Goal: Transaction & Acquisition: Purchase product/service

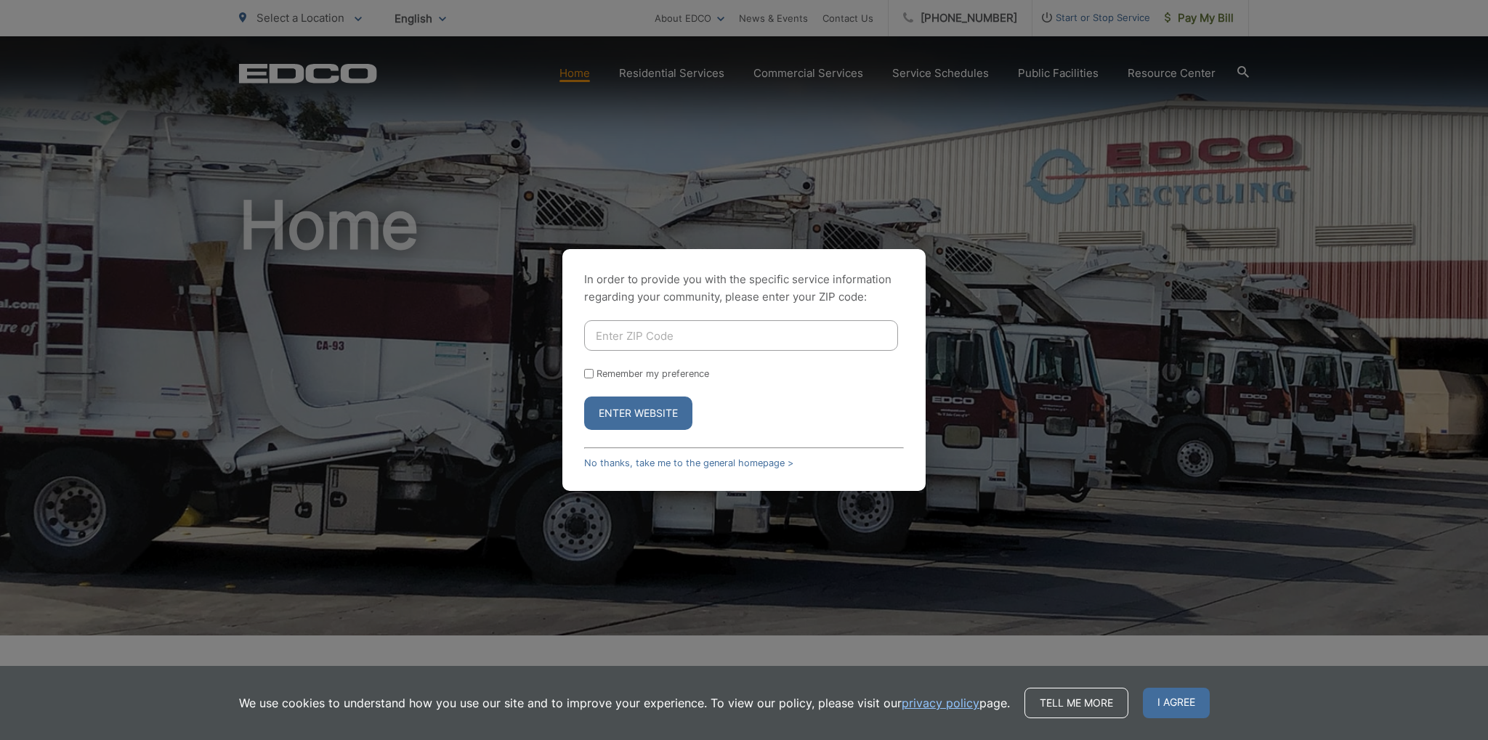
click at [613, 333] on input "Enter ZIP Code" at bounding box center [741, 335] width 314 height 31
type input "92025"
click at [588, 374] on input "Remember my preference" at bounding box center [588, 373] width 9 height 9
checkbox input "true"
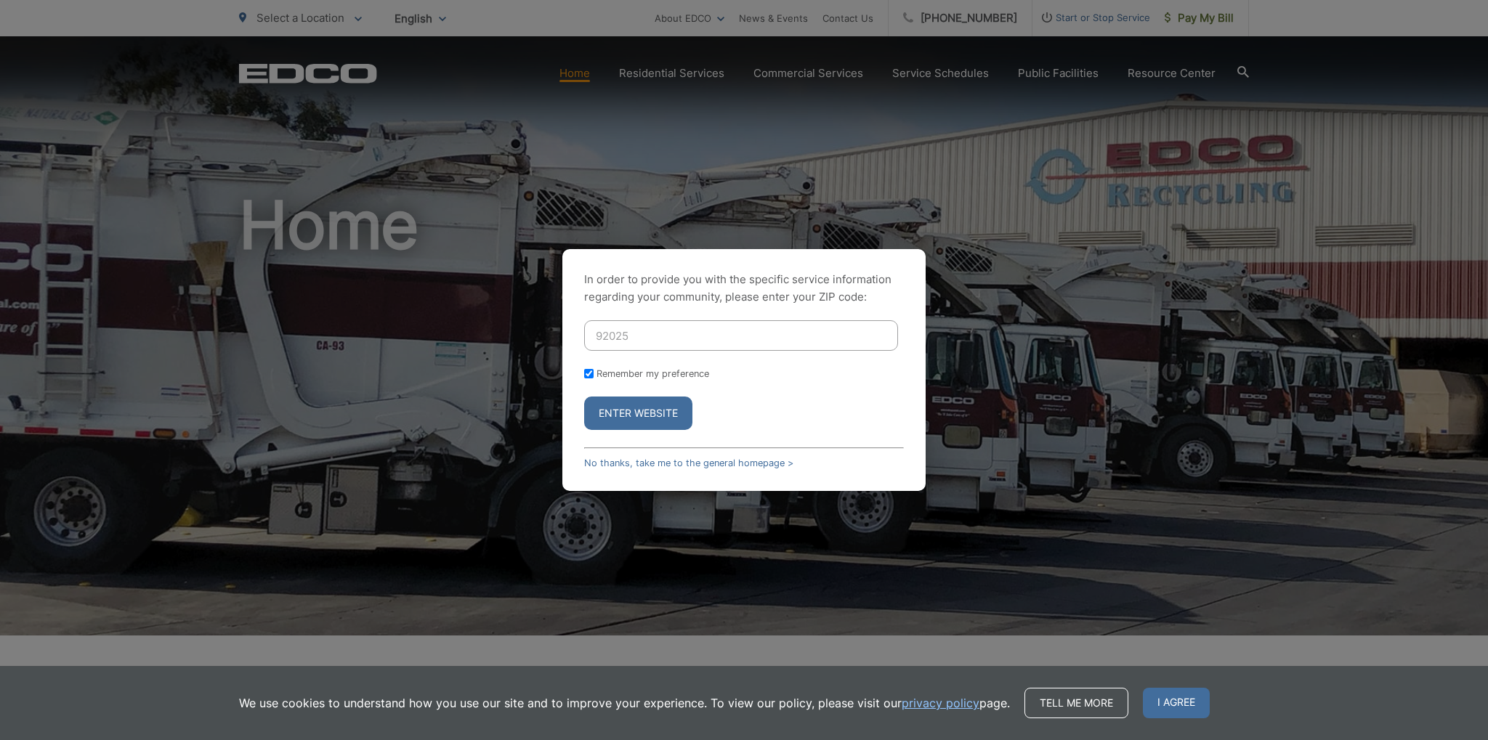
click at [619, 413] on button "Enter Website" at bounding box center [638, 413] width 108 height 33
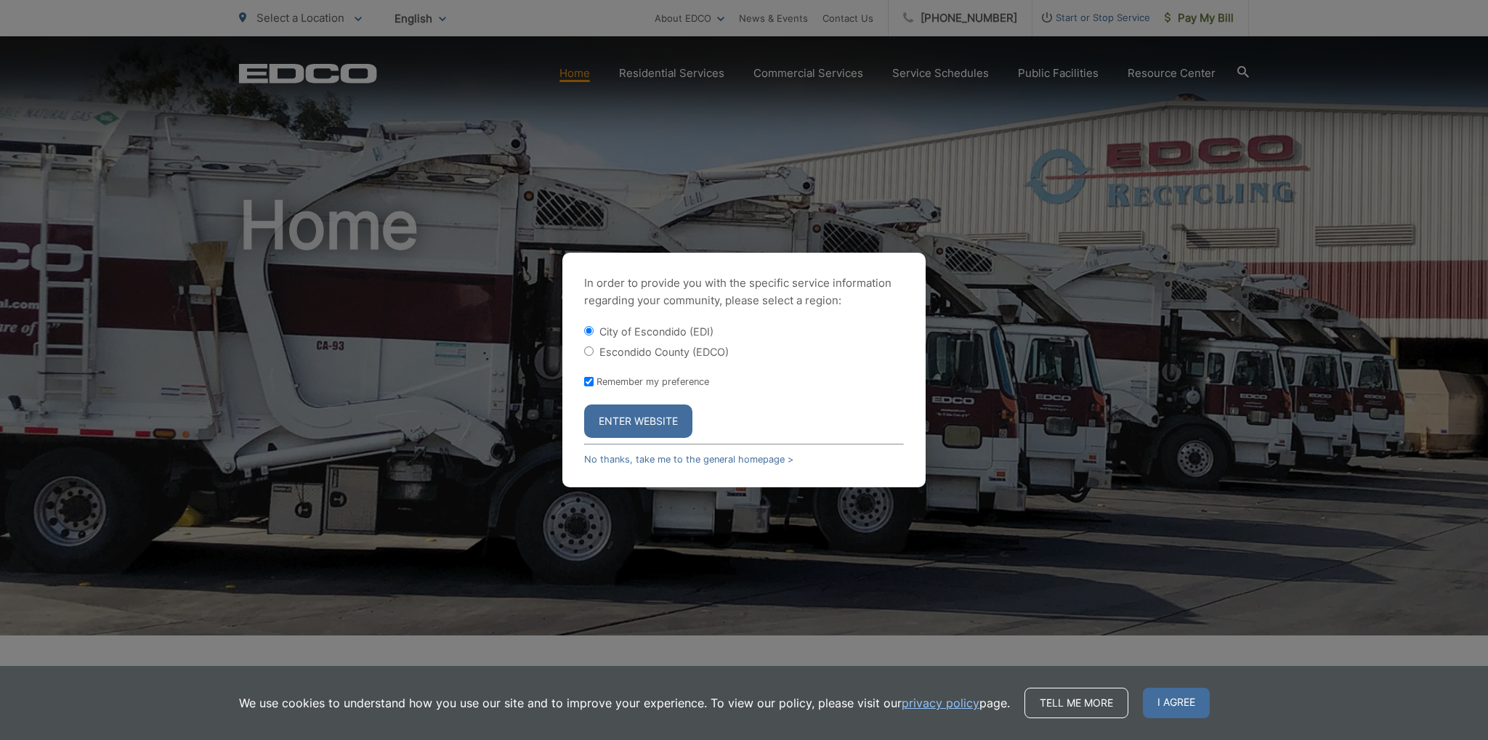
click at [591, 352] on input "Escondido County (EDCO)" at bounding box center [588, 351] width 9 height 9
radio input "true"
click at [636, 421] on button "Enter Website" at bounding box center [638, 421] width 108 height 33
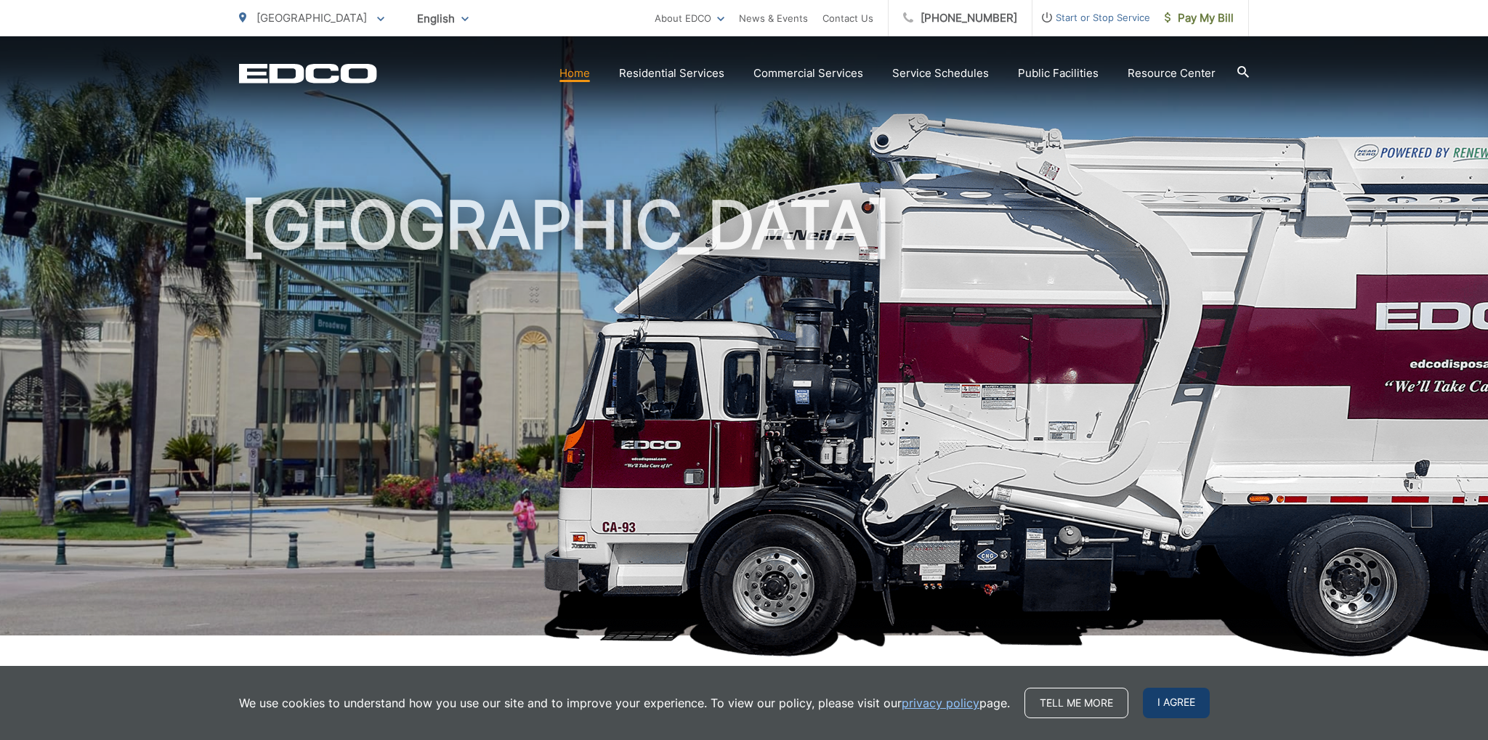
click at [1178, 702] on span "I agree" at bounding box center [1176, 703] width 67 height 31
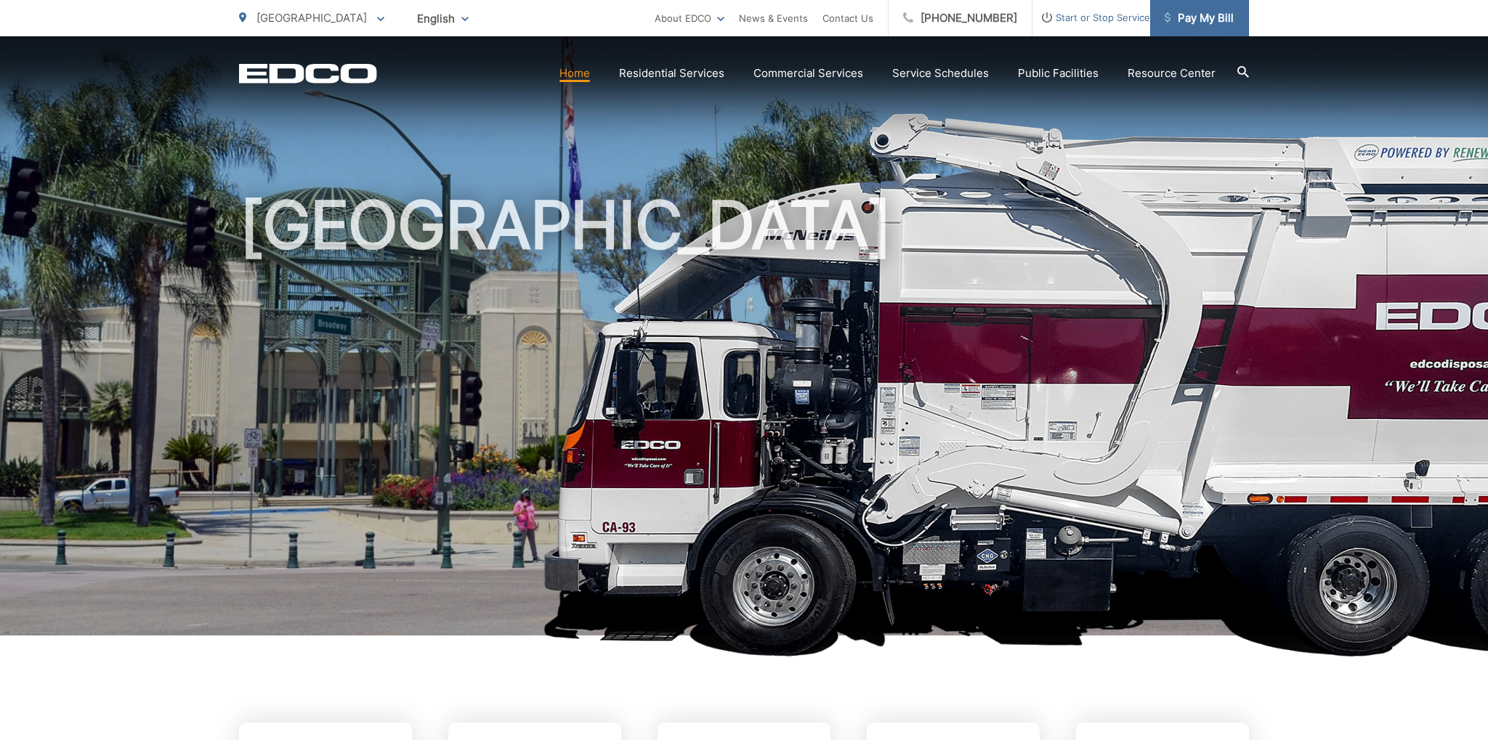
click at [1184, 13] on span "Pay My Bill" at bounding box center [1199, 17] width 69 height 17
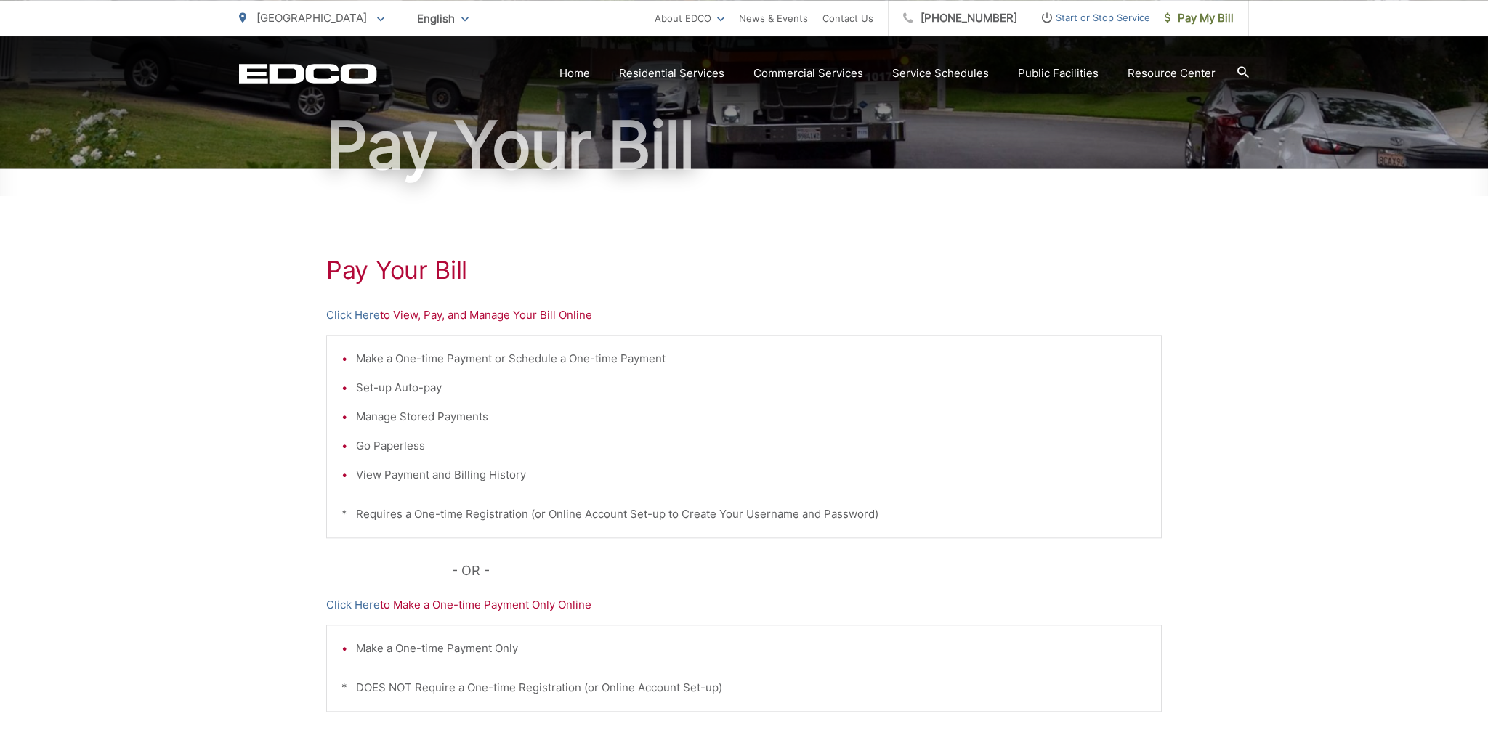
scroll to position [153, 0]
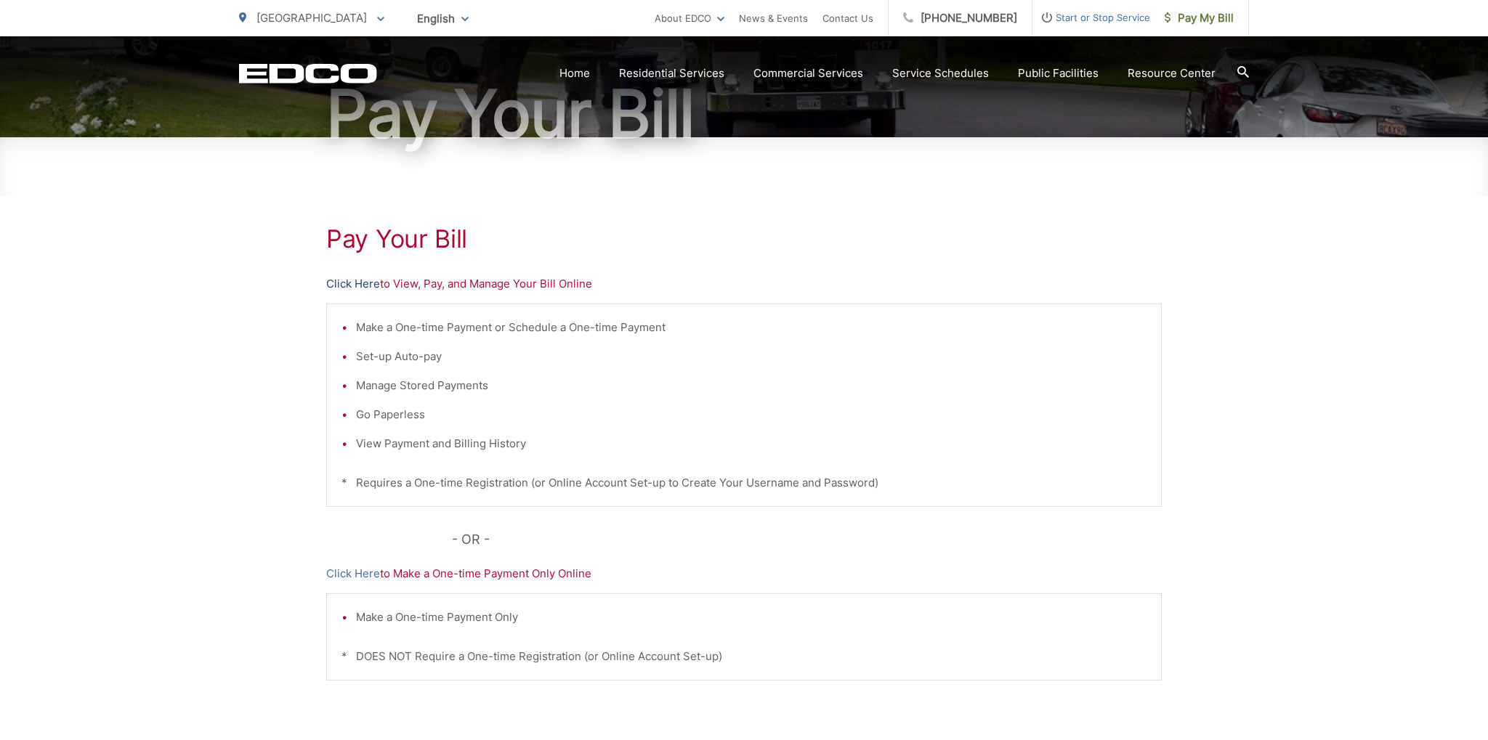
click at [339, 284] on link "Click Here" at bounding box center [353, 283] width 54 height 17
